Goal: Task Accomplishment & Management: Use online tool/utility

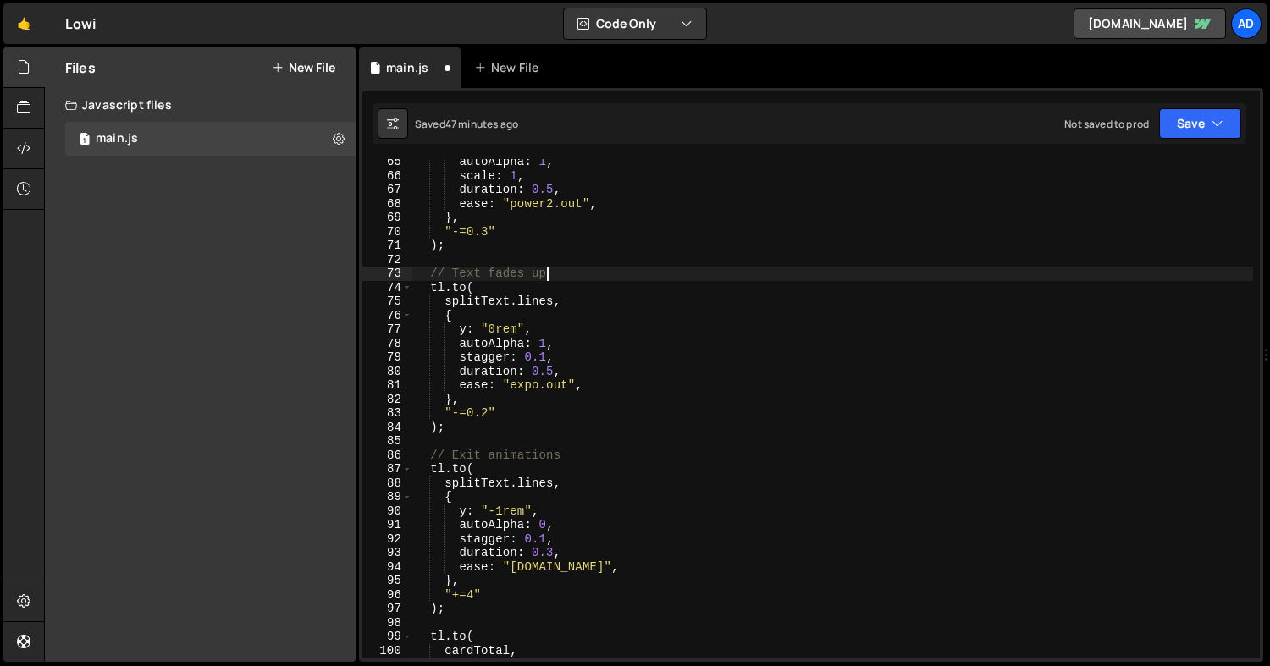
scroll to position [898, 0]
type textarea "initThoughtsAnimation();"
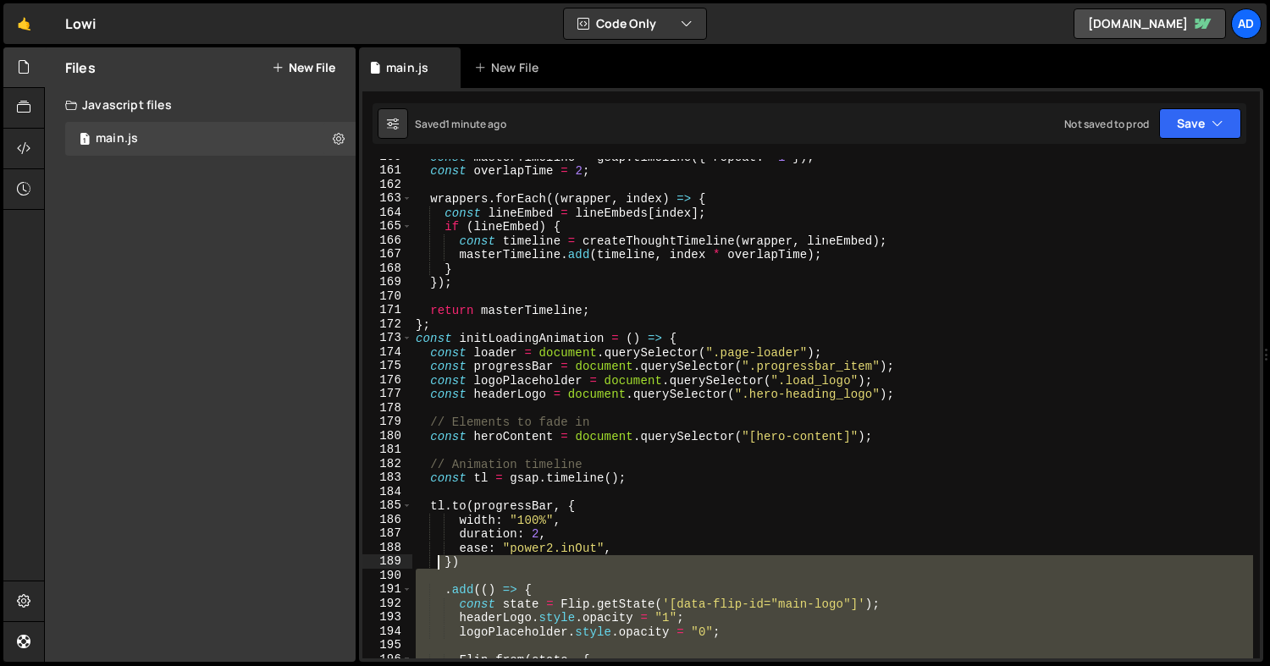
scroll to position [2230, 0]
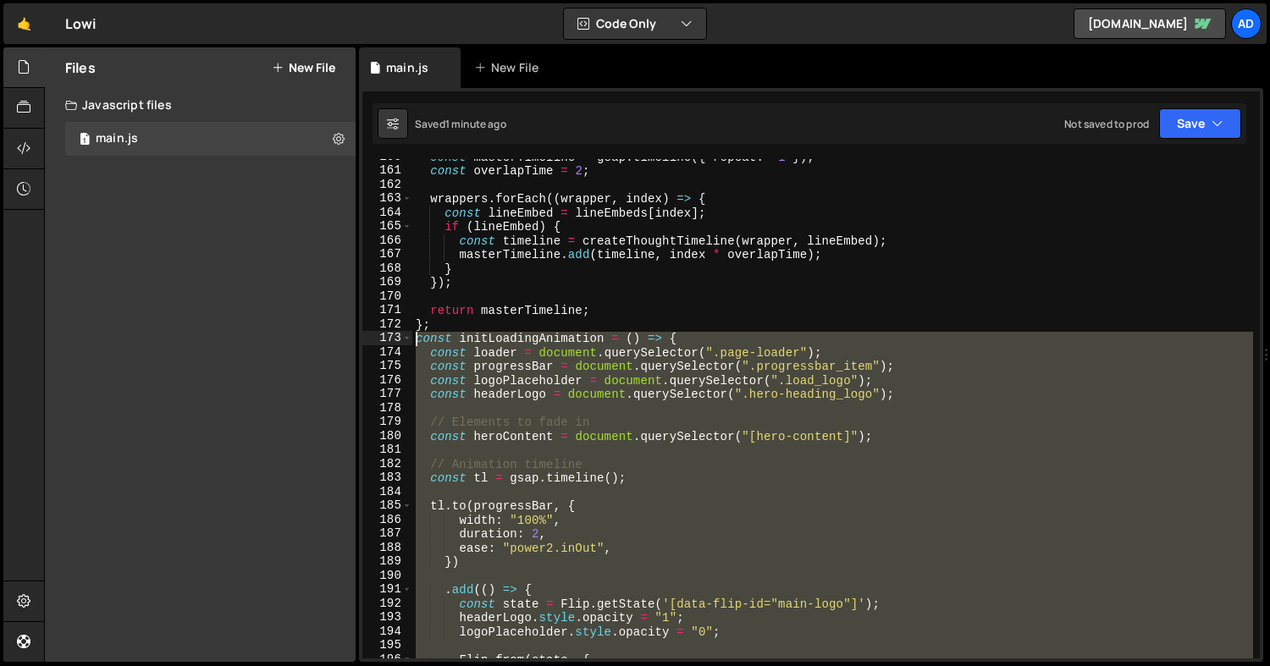
drag, startPoint x: 440, startPoint y: 567, endPoint x: 378, endPoint y: 334, distance: 241.1
click at [378, 334] on div "160 161 162 163 164 165 166 167 168 169 170 171 172 173 174 175 176 177 178 179…" at bounding box center [810, 409] width 897 height 500
type textarea "const initLoadingAnimation = () => { const loader = document.querySelector(".pa…"
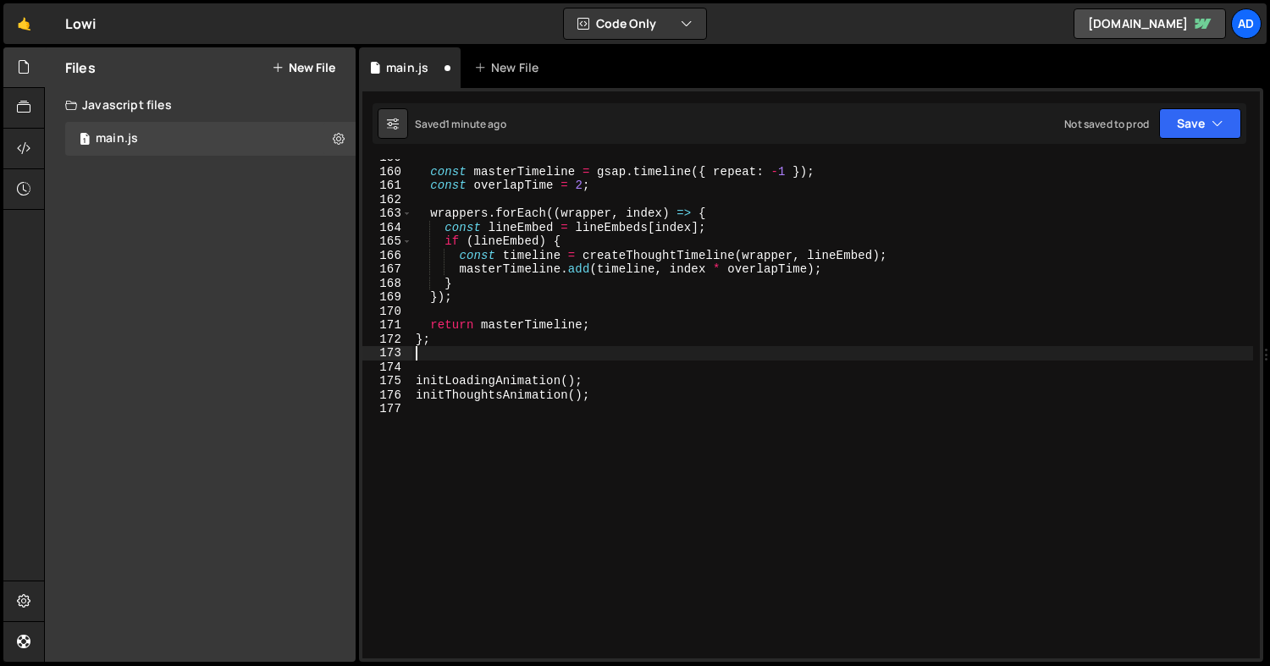
scroll to position [2216, 0]
click at [610, 380] on div "const masterTimeline = gsap . timeline ({ repeat : - 1 }) ; const overlapTime =…" at bounding box center [832, 414] width 841 height 527
type textarea "initLoadingAnimation();"
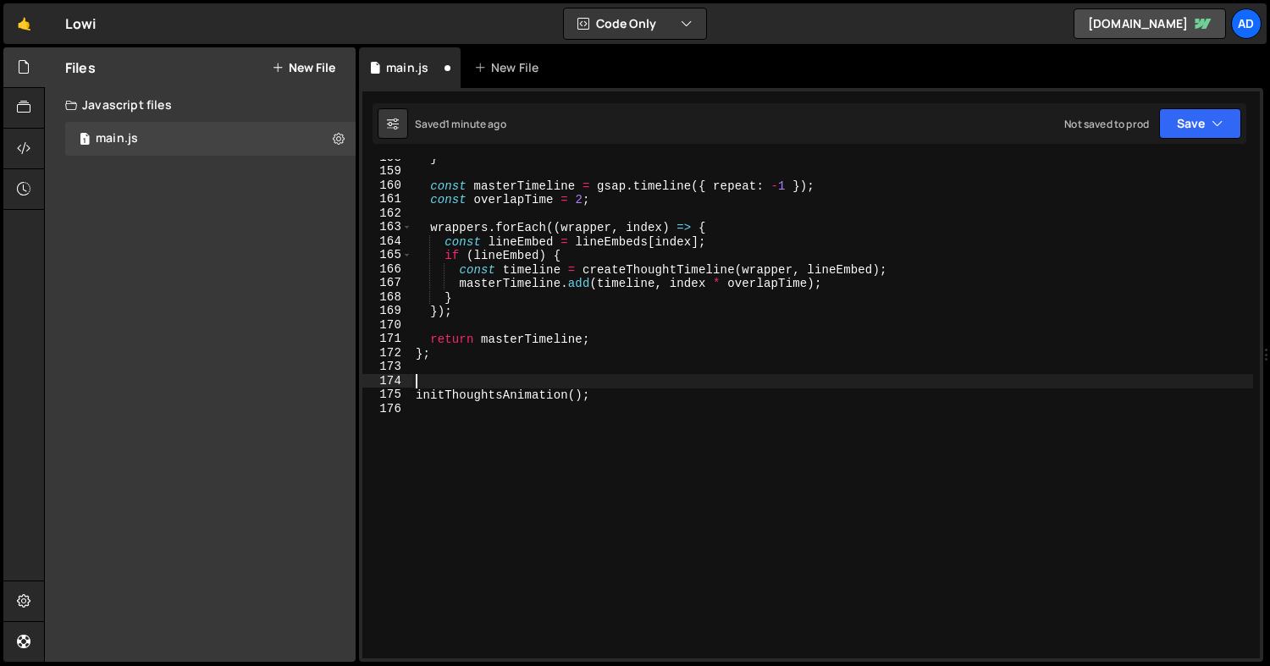
scroll to position [2188, 0]
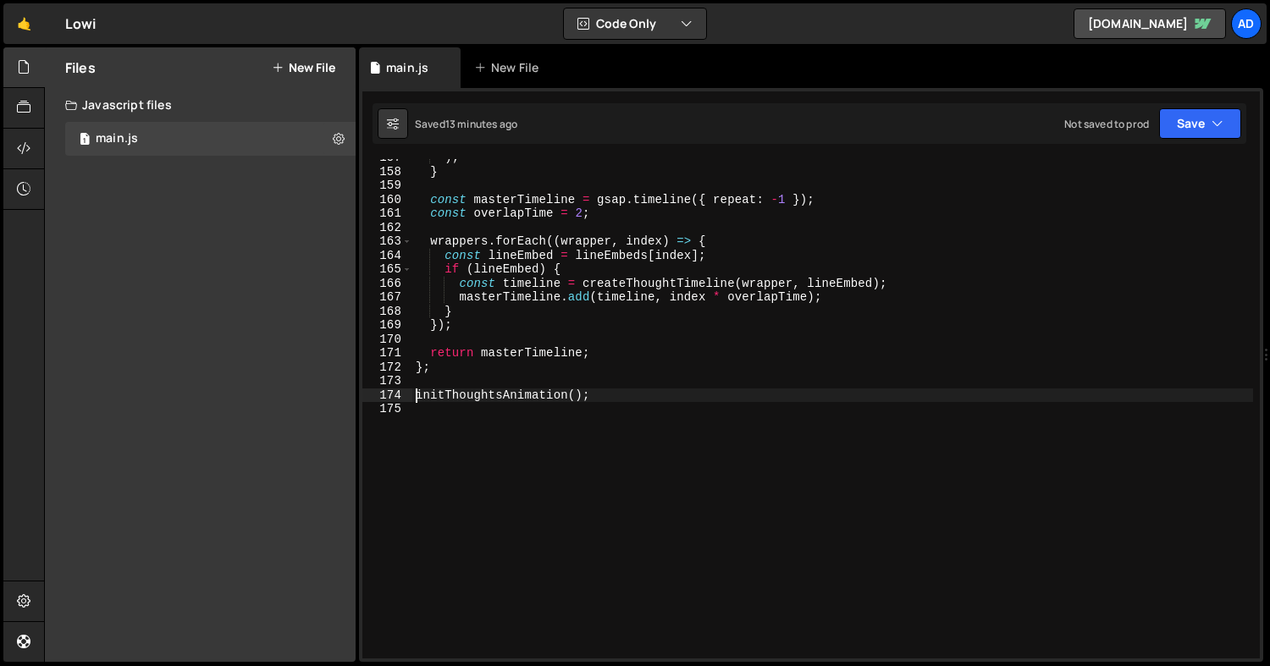
click at [526, 362] on div ") ; } const masterTimeline = gsap . timeline ({ repeat : - 1 }) ; const overlap…" at bounding box center [832, 414] width 841 height 527
type textarea "};"
paste textarea "};"
type textarea "};"
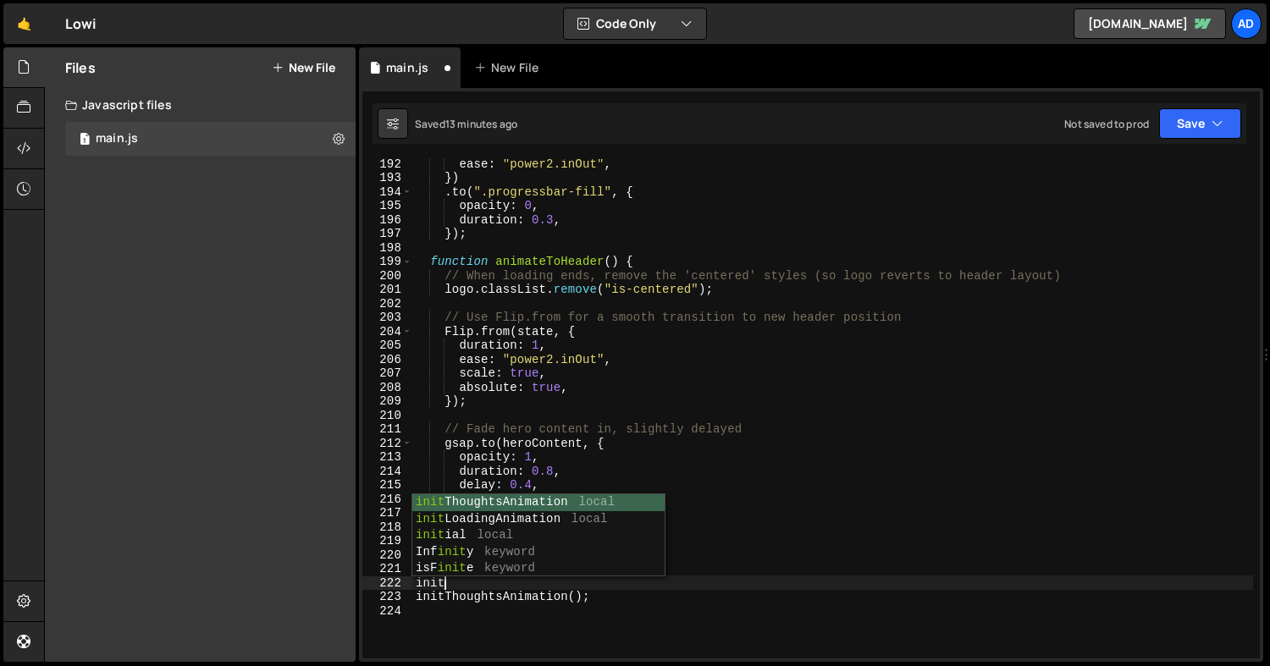
scroll to position [0, 1]
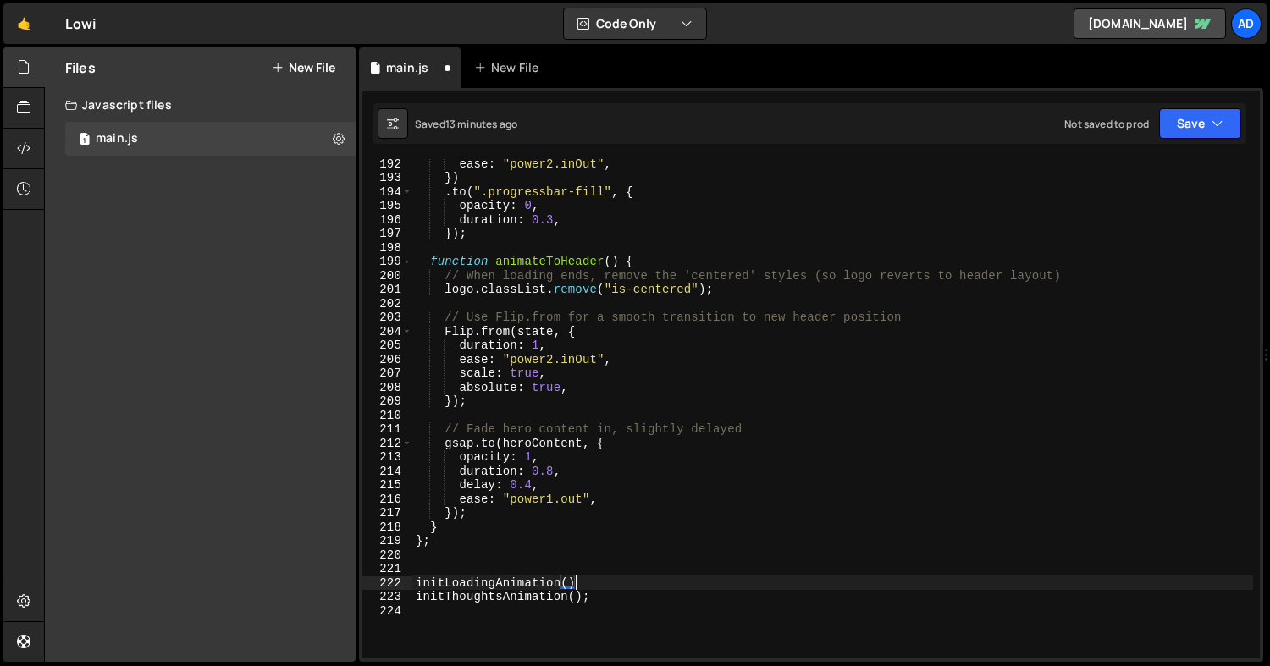
type textarea "initLoadingAnimation();"
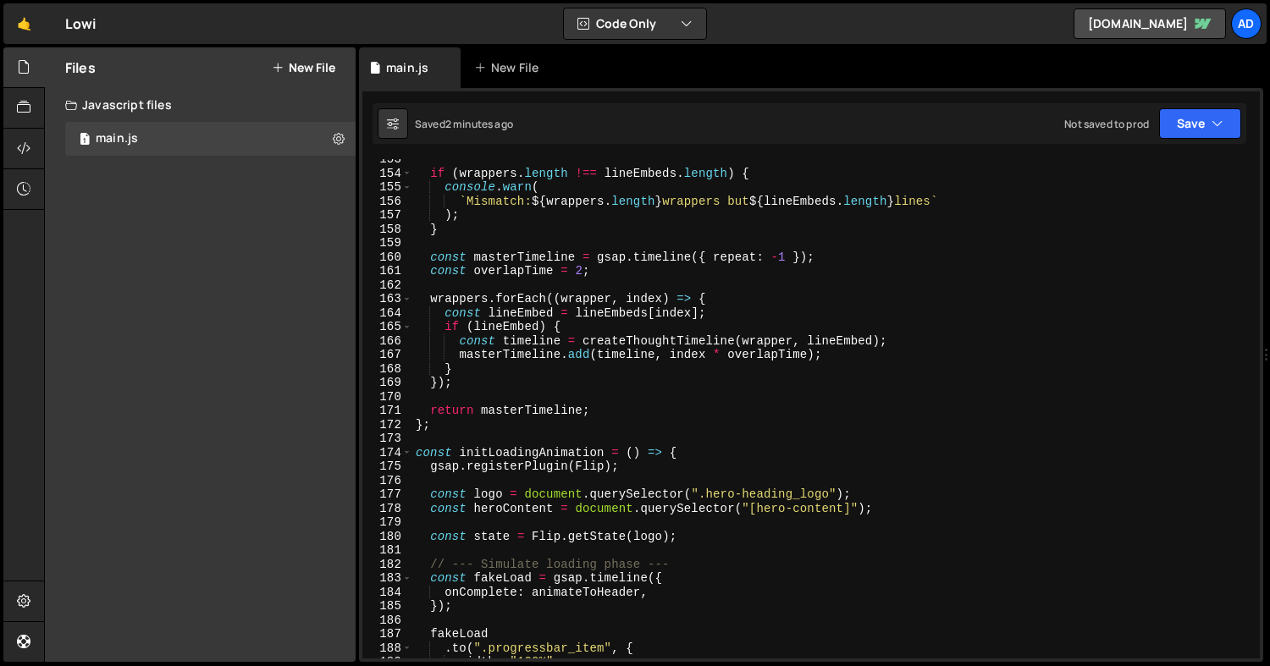
scroll to position [2238, 0]
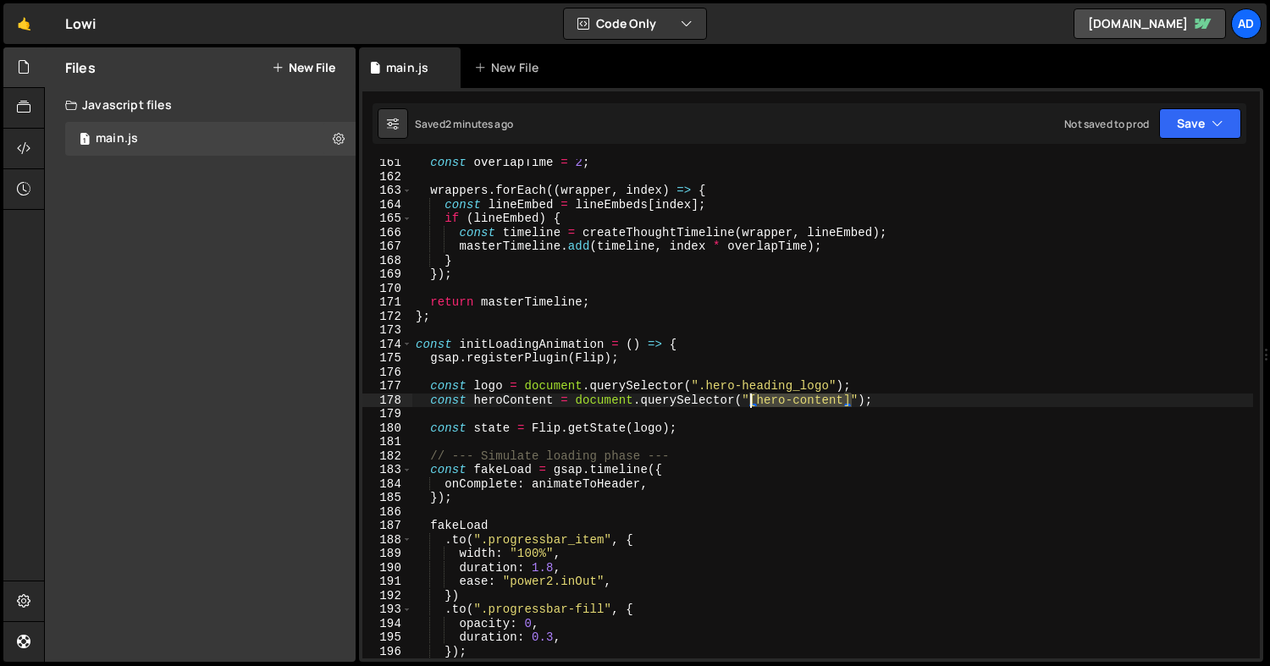
drag, startPoint x: 852, startPoint y: 400, endPoint x: 752, endPoint y: 406, distance: 100.0
click at [752, 406] on div "const overlapTime = 2 ; wrappers . forEach (( wrapper , index ) => { const line…" at bounding box center [832, 419] width 841 height 527
paste textarea ":not(".hero-heading_logo""
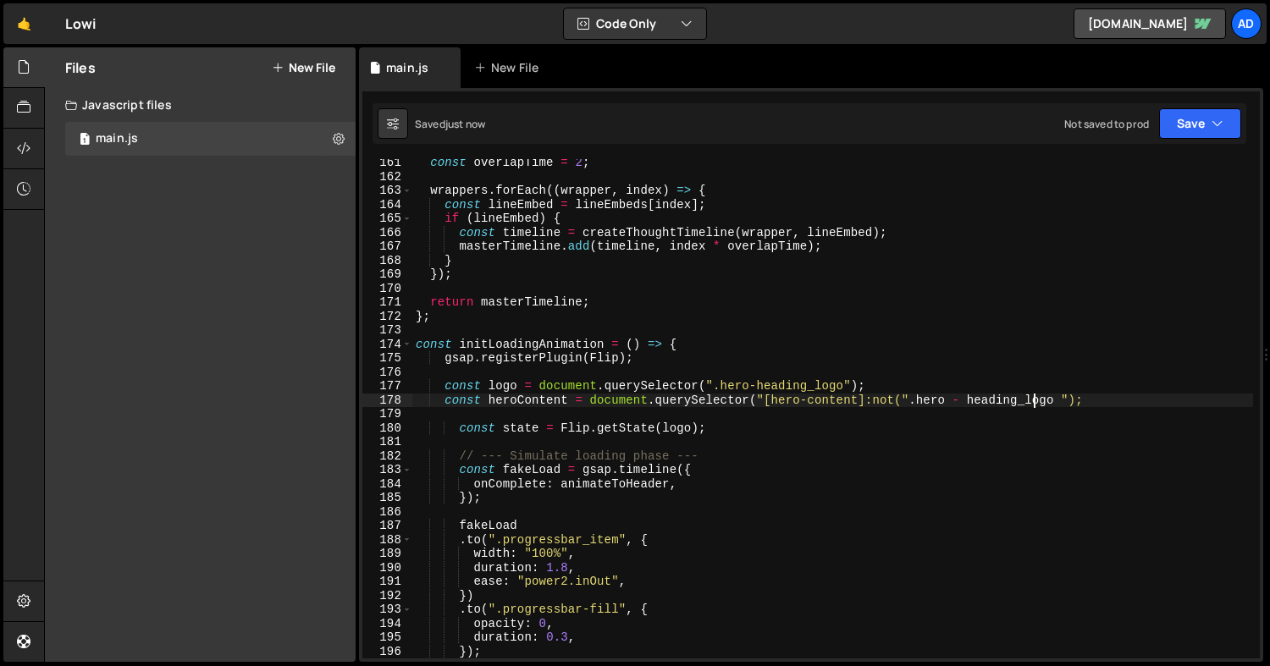
click at [968, 405] on div "const overlapTime = 2 ; wrappers . forEach (( wrapper , index ) => { const line…" at bounding box center [832, 419] width 841 height 527
click at [1048, 394] on div "const overlapTime = 2 ; wrappers . forEach (( wrapper , index ) => { const line…" at bounding box center [832, 419] width 841 height 527
click at [968, 396] on div "const overlapTime = 2 ; wrappers . forEach (( wrapper , index ) => { const line…" at bounding box center [832, 419] width 841 height 527
click at [1203, 124] on button "Save" at bounding box center [1200, 123] width 82 height 30
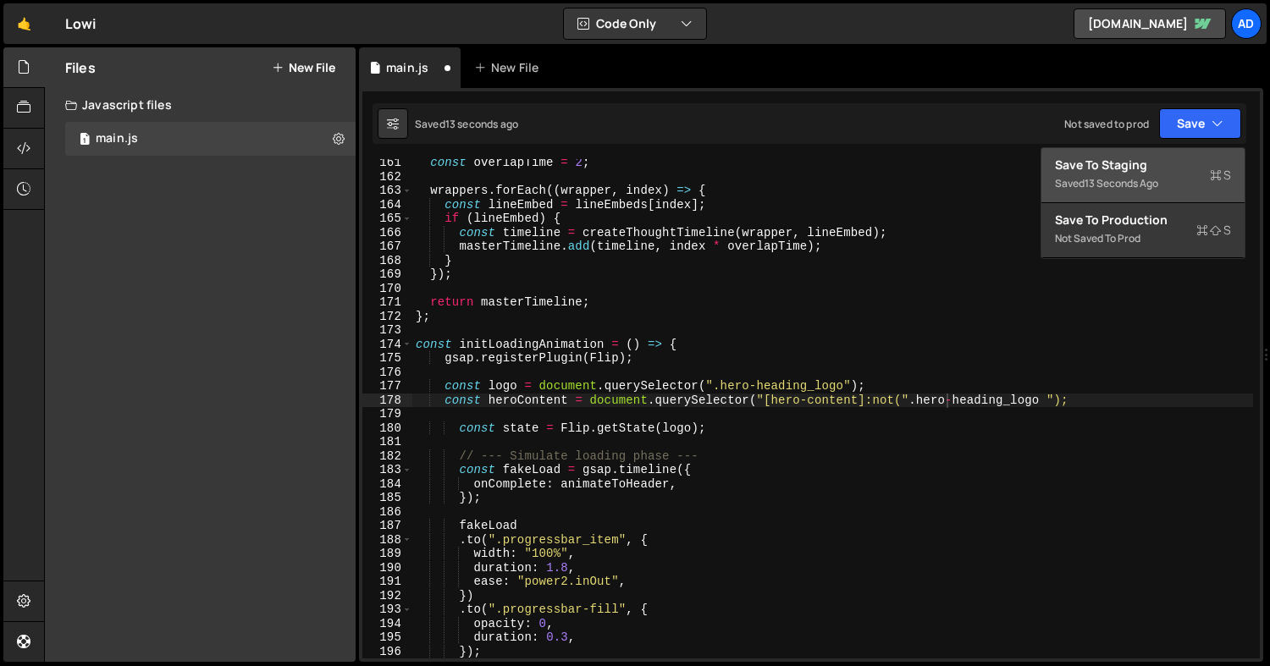
click at [1174, 162] on div "Save to Staging S" at bounding box center [1143, 165] width 176 height 17
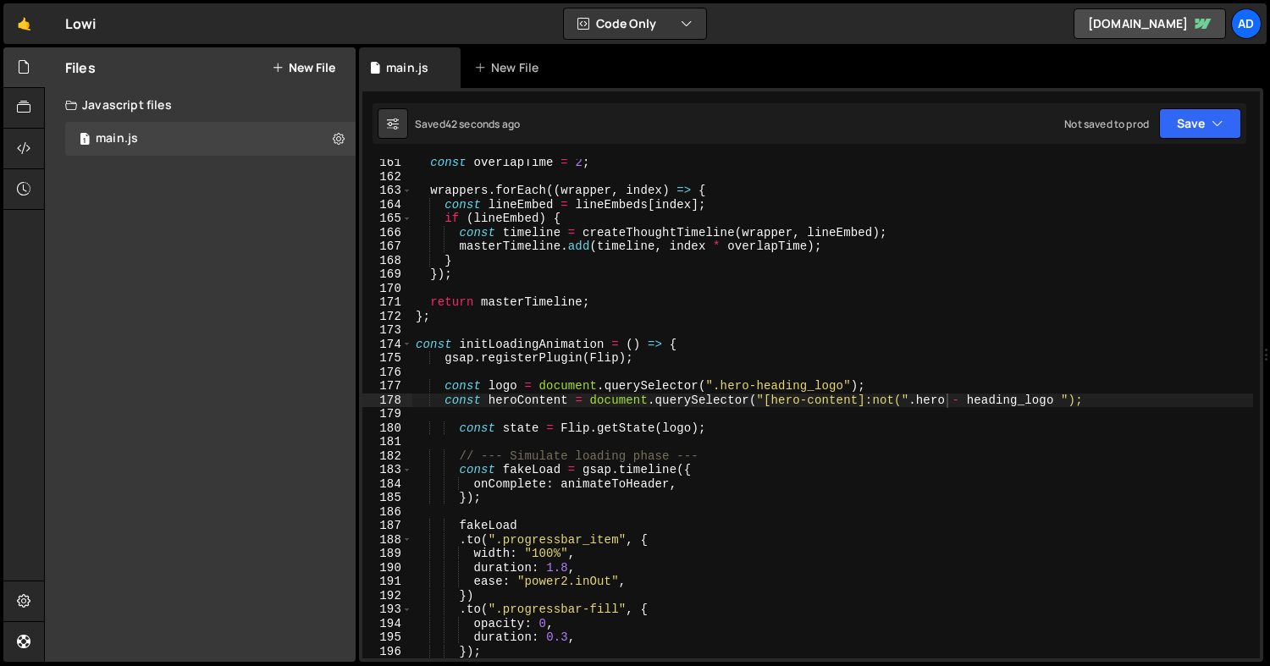
click at [1063, 399] on div "const overlapTime = 2 ; wrappers . forEach (( wrapper , index ) => { const line…" at bounding box center [832, 419] width 841 height 527
drag, startPoint x: 1063, startPoint y: 398, endPoint x: 875, endPoint y: 395, distance: 188.0
click at [875, 395] on div "const overlapTime = 2 ; wrappers . forEach (( wrapper , index ) => { const line…" at bounding box center [832, 419] width 841 height 527
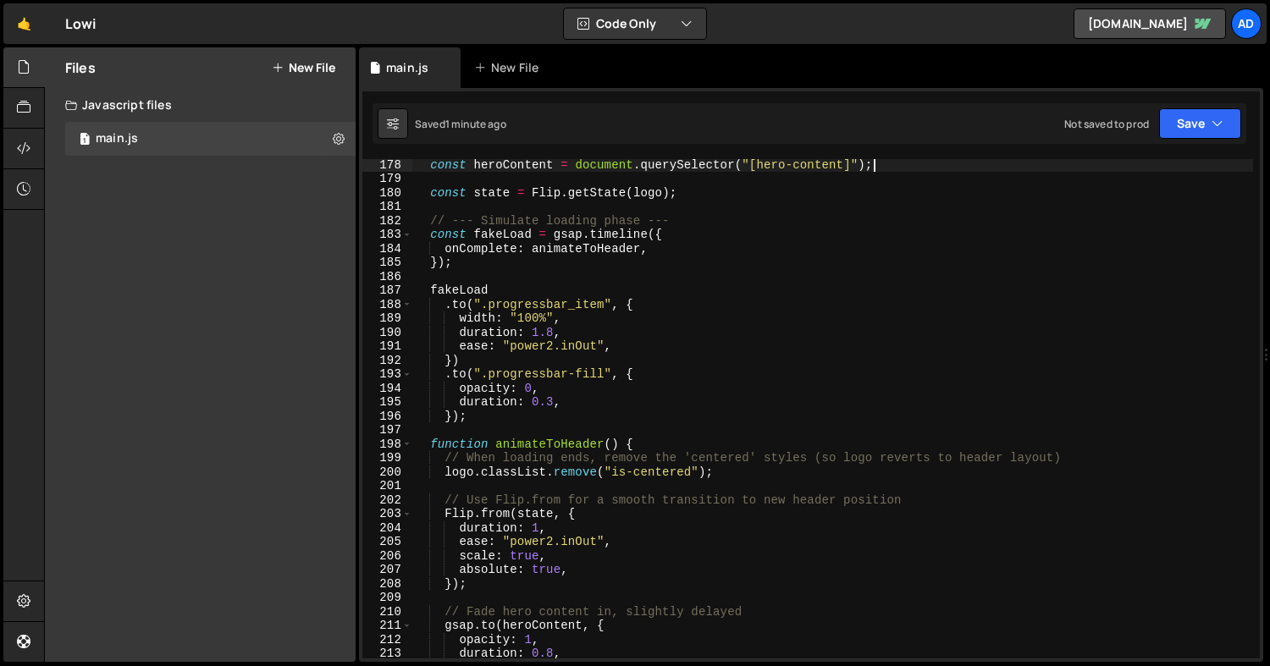
scroll to position [2532, 0]
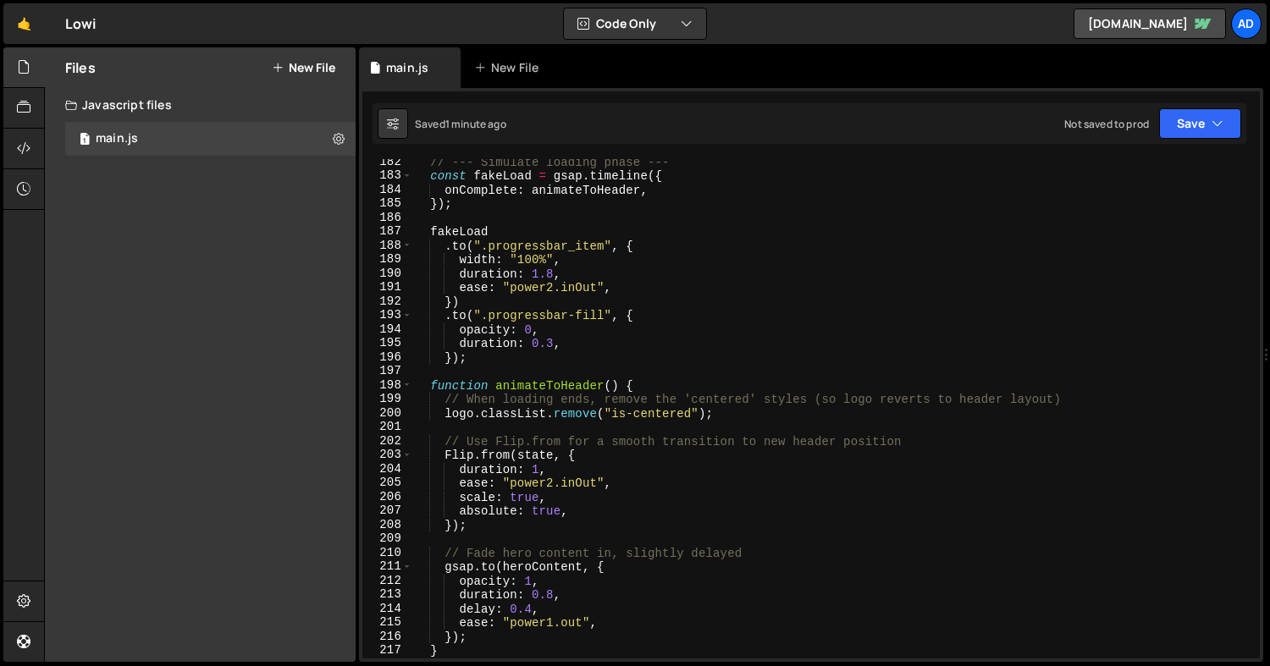
click at [599, 316] on div "// --- Simulate loading phase --- const fakeLoad = gsap . timeline ({ onComplet…" at bounding box center [832, 418] width 841 height 527
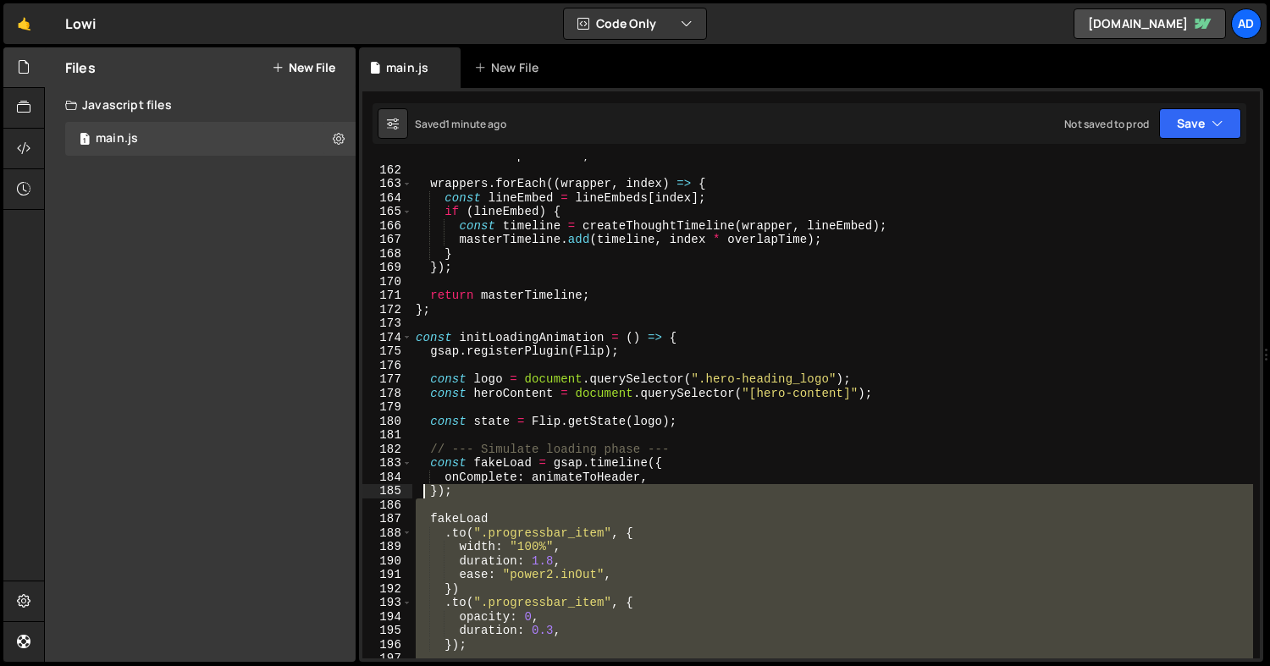
scroll to position [2243, 0]
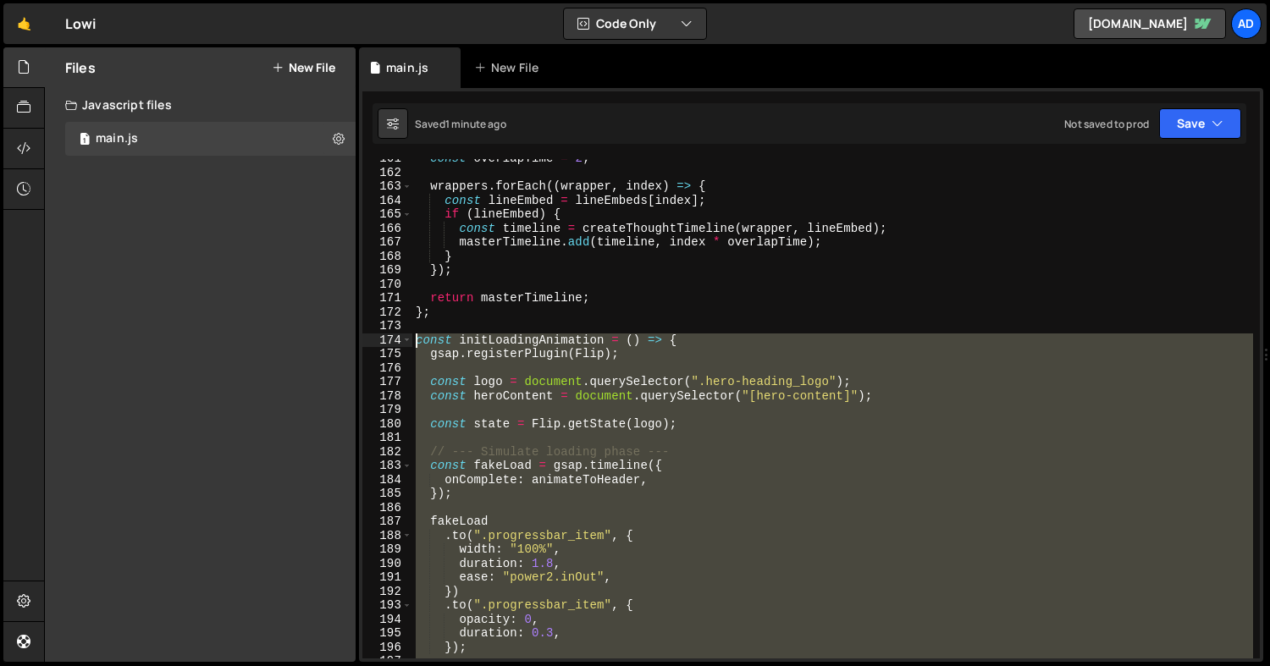
drag, startPoint x: 597, startPoint y: 584, endPoint x: 395, endPoint y: 340, distance: 317.5
click at [395, 340] on div ".to(".progressbar_item", { 161 162 163 164 165 166 167 168 169 170 171 172 173 …" at bounding box center [810, 409] width 897 height 500
type textarea "const initLoadingAnimation = () => { gsap.registerPlugin(Flip);"
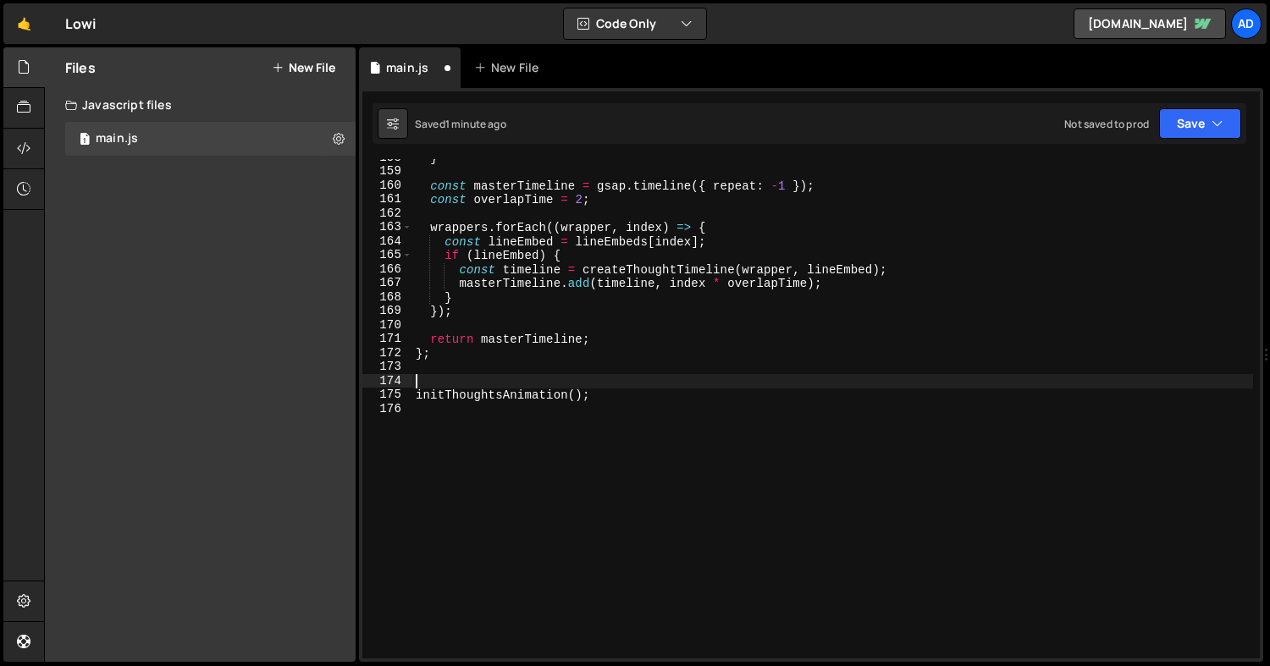
type textarea "};"
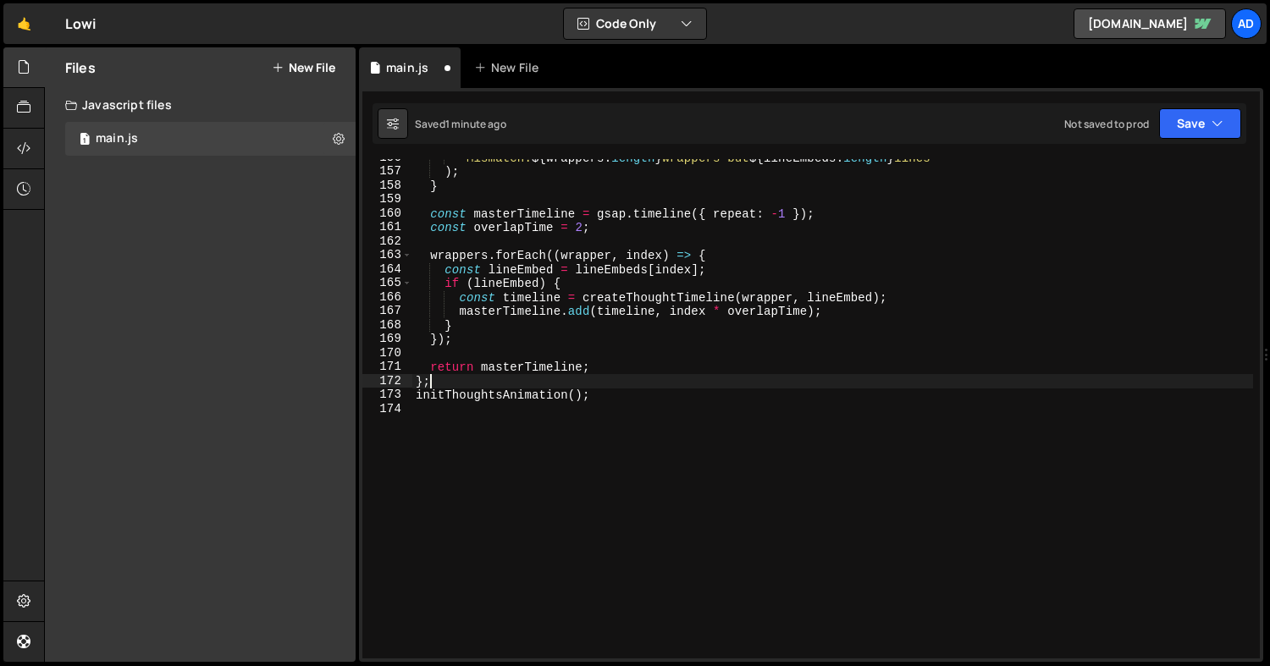
scroll to position [2174, 0]
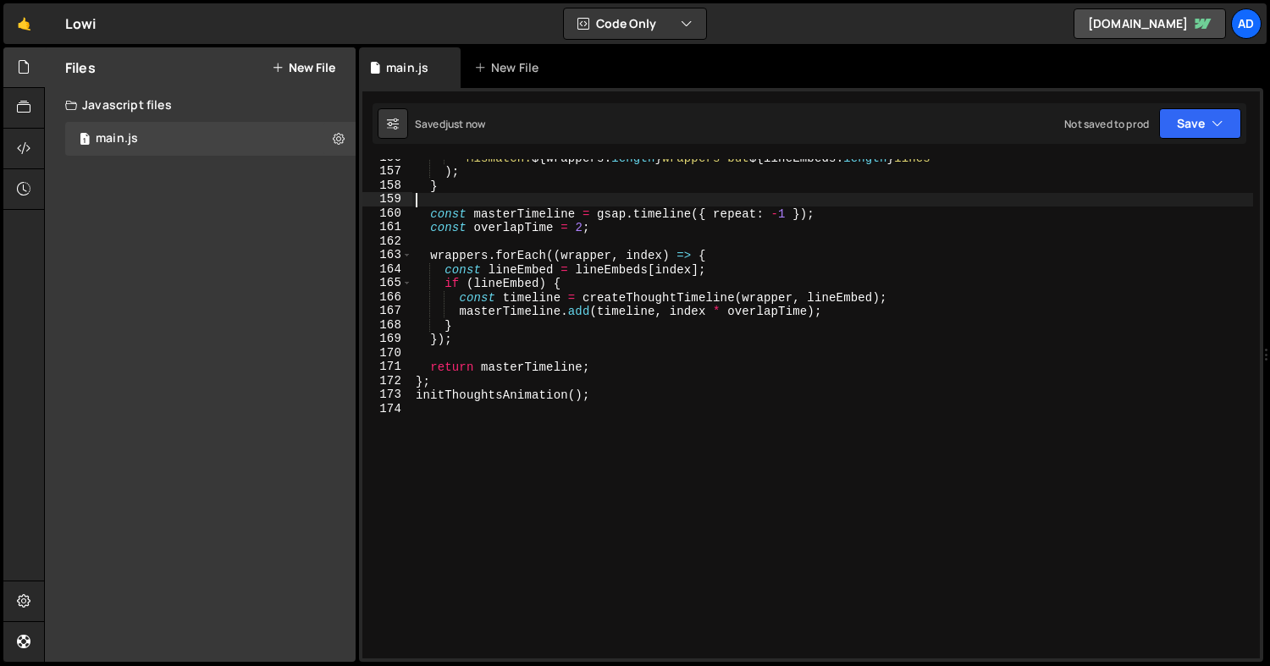
click at [1136, 196] on div "` Mismatch: ${ wrappers . length } wrappers but ${ lineEmbeds . length } lines …" at bounding box center [832, 414] width 841 height 527
